Goal: Task Accomplishment & Management: Manage account settings

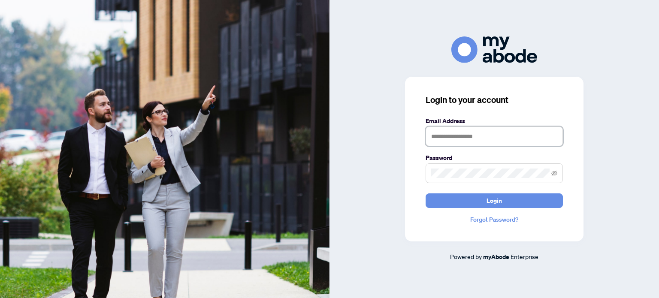
type input "**********"
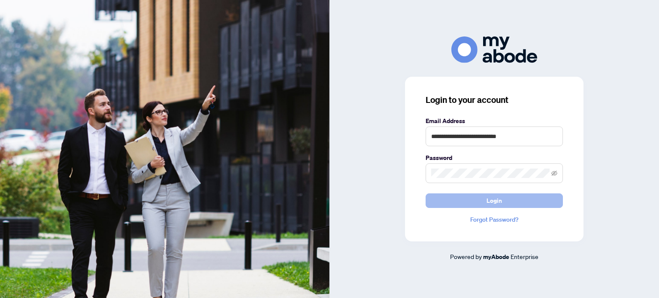
click at [513, 200] on button "Login" at bounding box center [494, 201] width 137 height 15
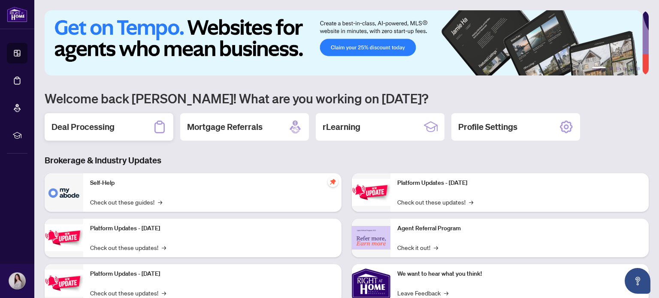
click at [103, 125] on h2 "Deal Processing" at bounding box center [83, 127] width 63 height 12
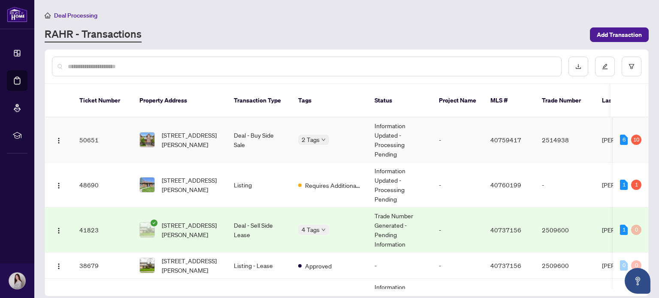
click at [467, 133] on td "-" at bounding box center [458, 140] width 52 height 45
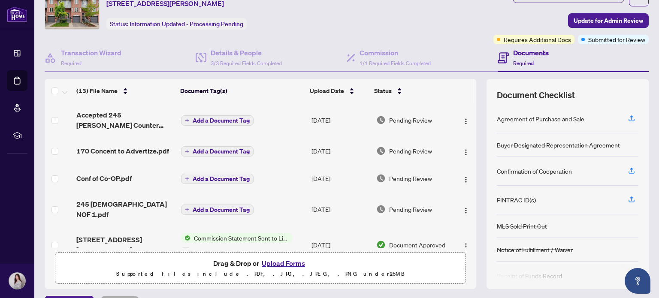
scroll to position [36, 0]
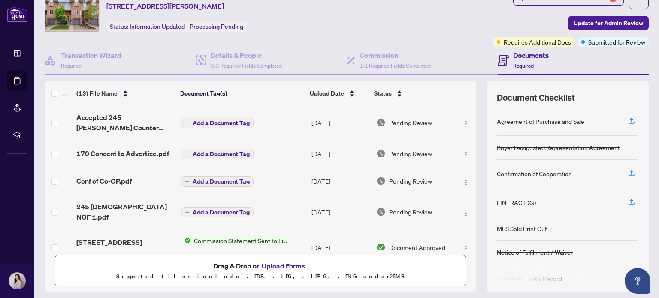
click at [279, 265] on button "Upload Forms" at bounding box center [283, 266] width 49 height 11
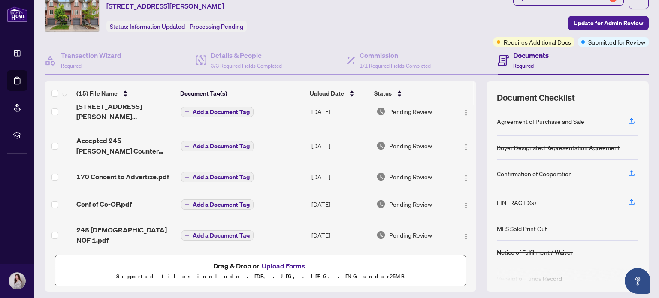
scroll to position [0, 0]
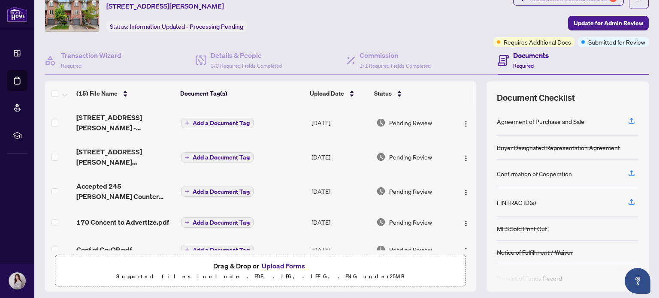
click at [233, 123] on span "Add a Document Tag" at bounding box center [221, 123] width 57 height 6
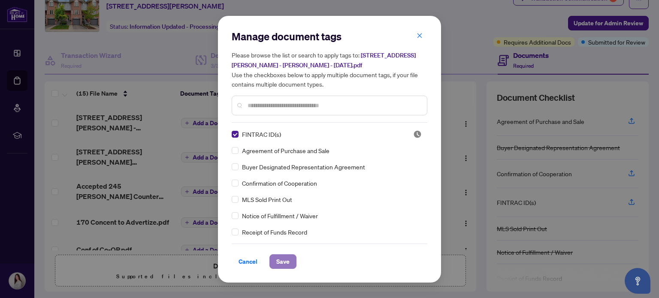
click at [282, 265] on span "Save" at bounding box center [282, 262] width 13 height 14
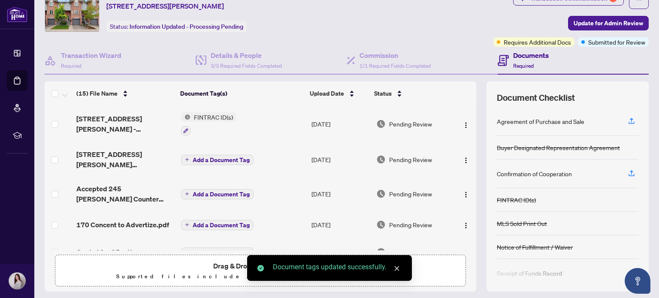
click at [194, 157] on span "Add a Document Tag" at bounding box center [221, 160] width 57 height 6
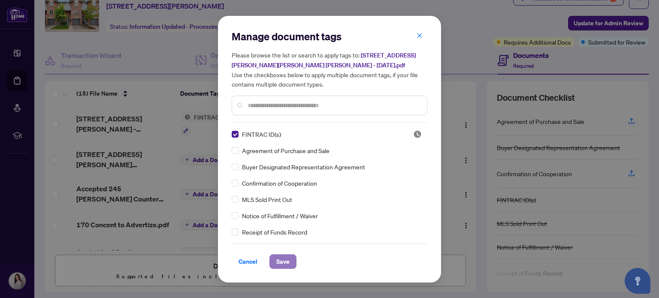
click at [278, 259] on span "Save" at bounding box center [282, 262] width 13 height 14
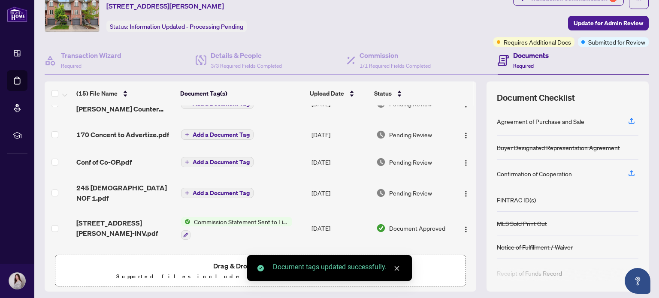
scroll to position [93, 0]
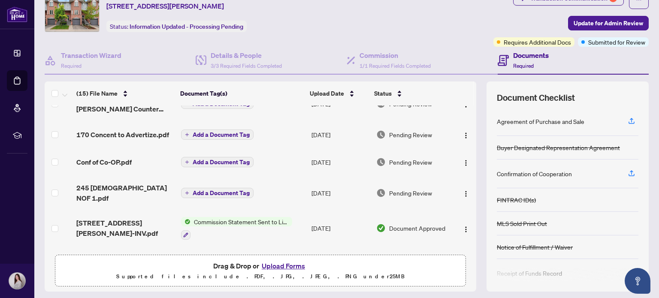
click at [229, 160] on span "Add a Document Tag" at bounding box center [221, 162] width 57 height 6
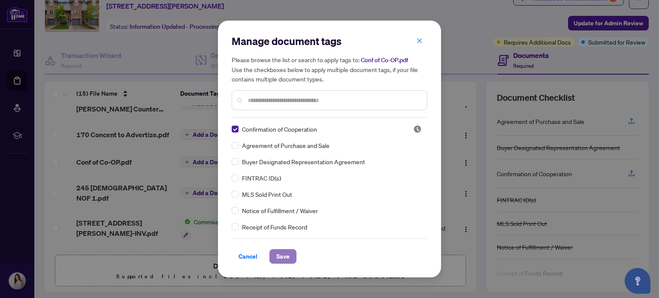
click at [278, 255] on span "Save" at bounding box center [282, 257] width 13 height 14
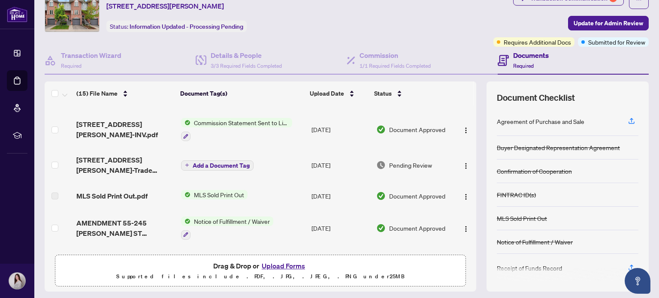
scroll to position [197, 0]
